Goal: Transaction & Acquisition: Purchase product/service

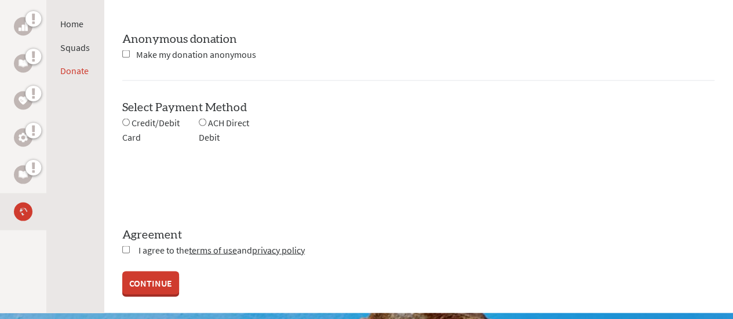
scroll to position [1158, 0]
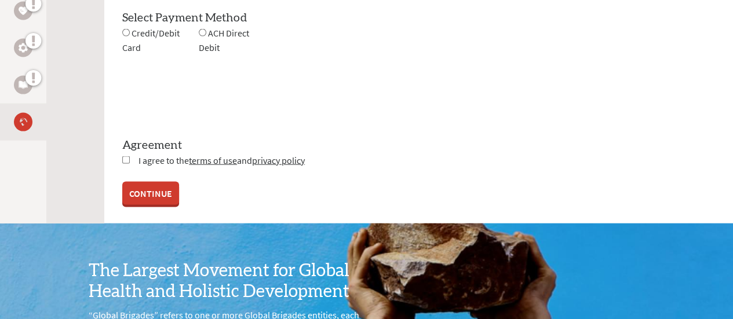
click at [199, 31] on input "radio" at bounding box center [203, 33] width 8 height 8
radio input "true"
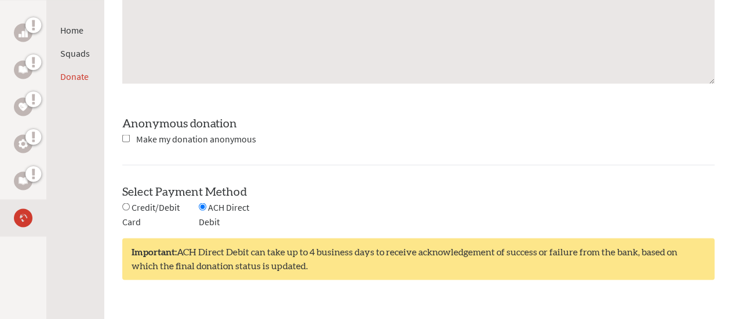
scroll to position [985, 0]
click at [135, 209] on span "Credit/Debit Card" at bounding box center [150, 214] width 57 height 26
click at [126, 203] on input "radio" at bounding box center [126, 207] width 8 height 8
radio input "true"
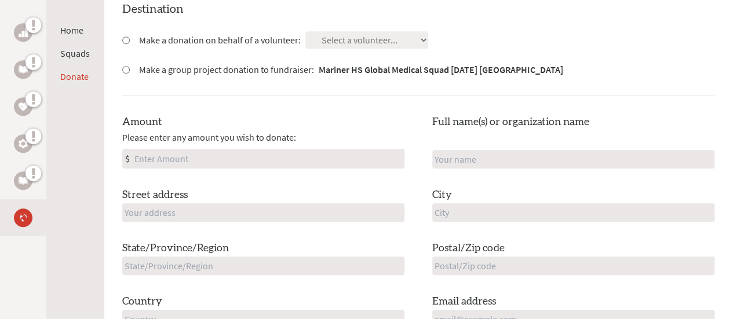
scroll to position [290, 0]
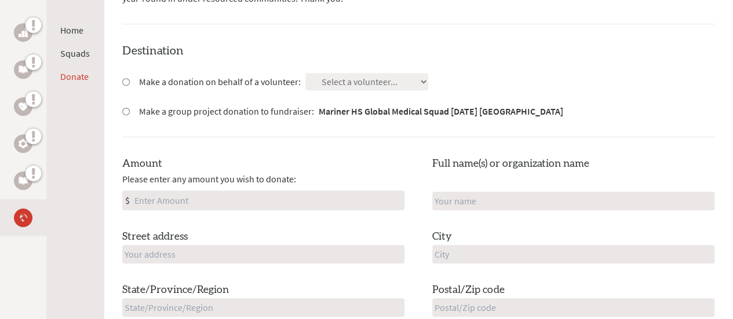
click at [165, 195] on input "Amount" at bounding box center [268, 200] width 272 height 19
type input "3000"
click at [122, 108] on input "Make a group project donation to fundraiser: Mariner HS Global Medical Squad [D…" at bounding box center [126, 112] width 8 height 8
radio input "true"
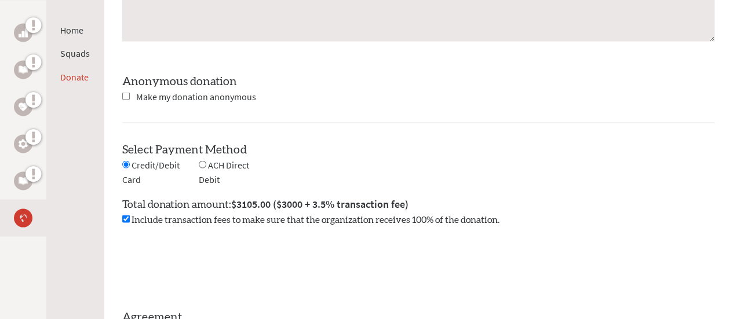
scroll to position [1100, 0]
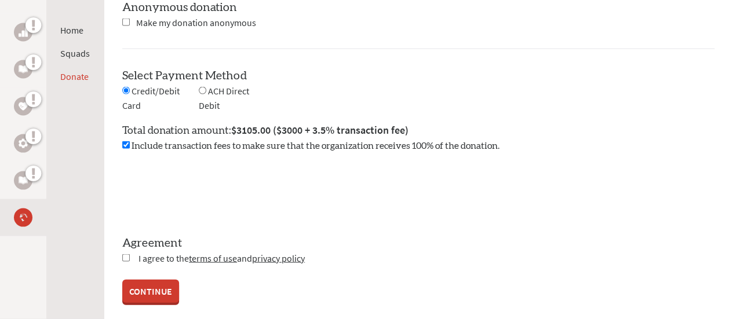
click at [200, 87] on input "radio" at bounding box center [203, 91] width 8 height 8
radio input "true"
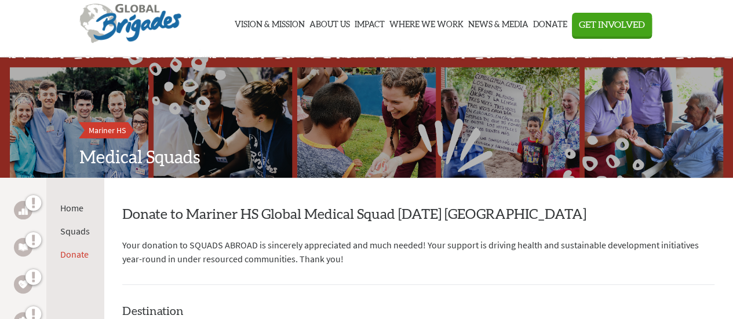
scroll to position [0, 0]
